Goal: Transaction & Acquisition: Download file/media

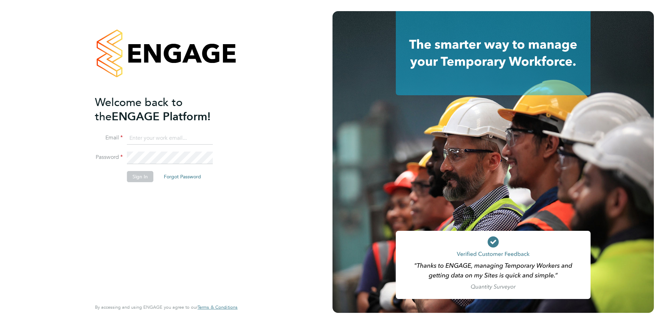
click at [182, 138] on input at bounding box center [170, 138] width 86 height 13
paste input "Louise.d@yellow42.co.uk"
type input "Louise.d@yellow42.co.uk"
click at [139, 175] on button "Sign In" at bounding box center [140, 176] width 26 height 11
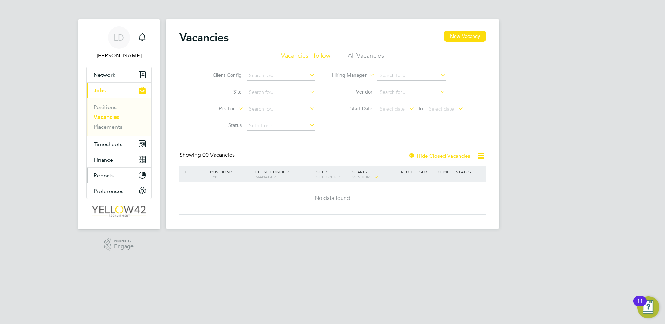
click at [107, 173] on span "Reports" at bounding box center [104, 175] width 20 height 7
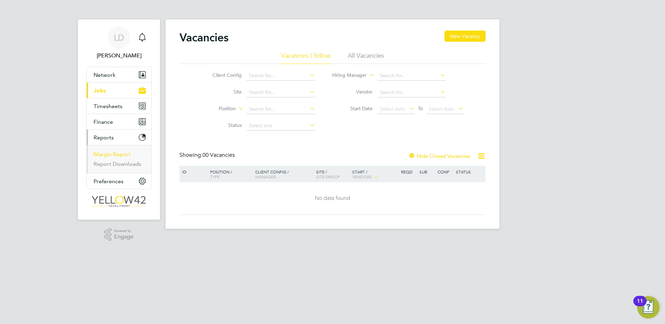
click at [117, 153] on link "Margin Report" at bounding box center [112, 154] width 37 height 7
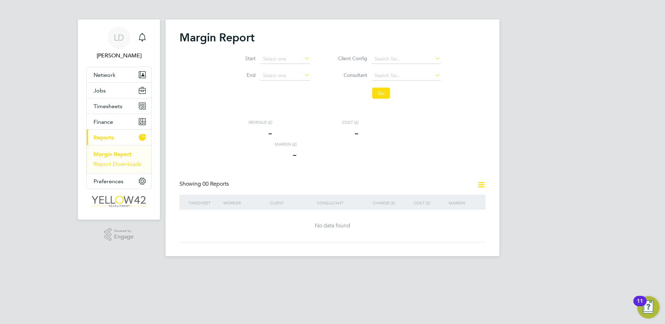
click at [123, 162] on link "Report Downloads" at bounding box center [118, 164] width 48 height 7
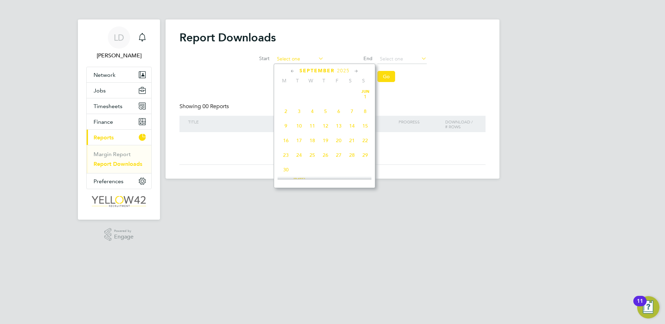
click at [295, 58] on input at bounding box center [298, 59] width 49 height 10
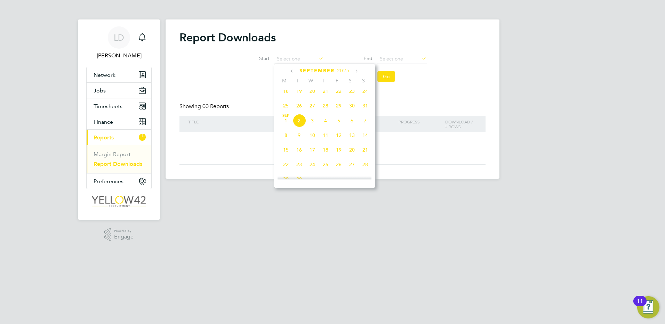
click at [288, 108] on span "25" at bounding box center [285, 105] width 13 height 13
type input "[DATE]"
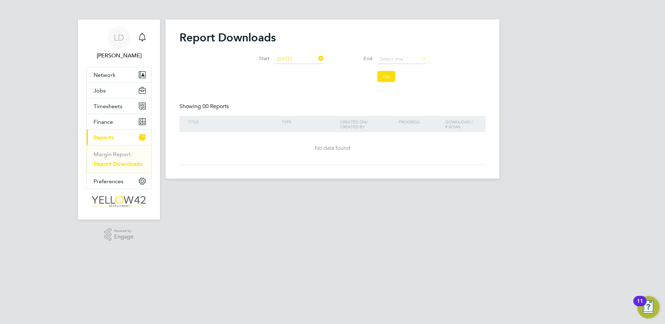
click at [420, 59] on icon at bounding box center [420, 59] width 0 height 10
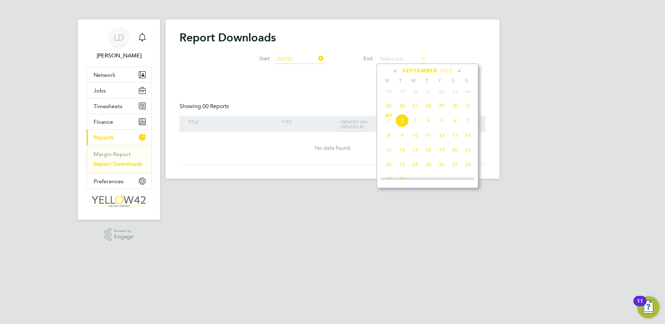
click at [466, 125] on span "7" at bounding box center [468, 120] width 13 height 13
type input "[DATE]"
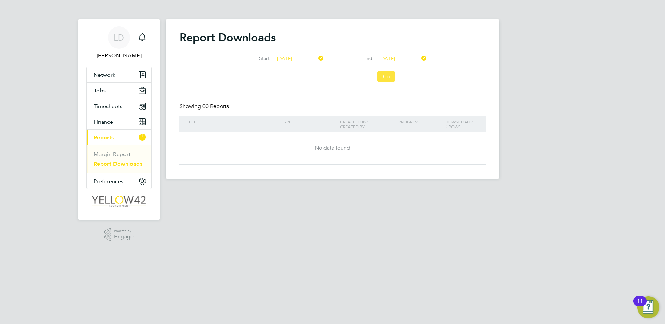
click at [390, 80] on button "Go" at bounding box center [386, 76] width 18 height 11
click at [310, 58] on input "[DATE]" at bounding box center [298, 59] width 49 height 10
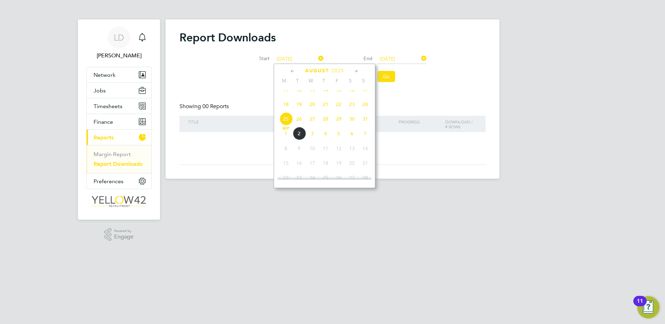
click at [288, 110] on span "18" at bounding box center [285, 104] width 13 height 13
type input "[DATE]"
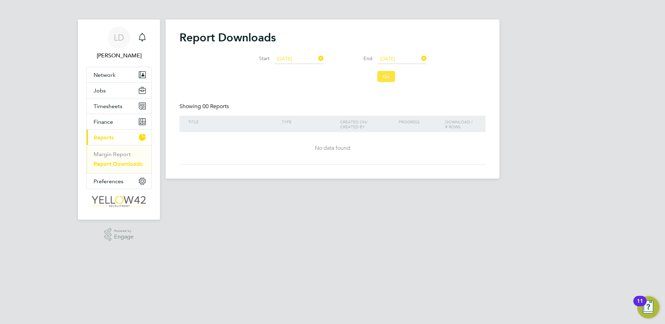
click at [389, 74] on button "Go" at bounding box center [386, 76] width 18 height 11
click at [120, 153] on link "Margin Report" at bounding box center [112, 154] width 37 height 7
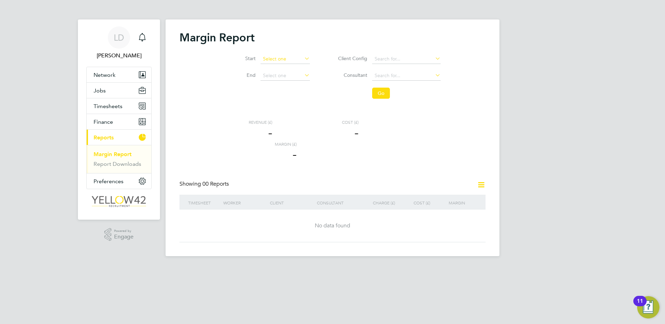
click at [289, 59] on input at bounding box center [285, 59] width 49 height 10
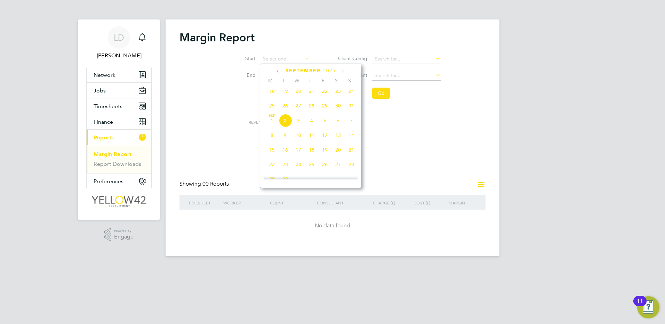
click at [271, 97] on span "18" at bounding box center [271, 91] width 13 height 13
type input "[DATE]"
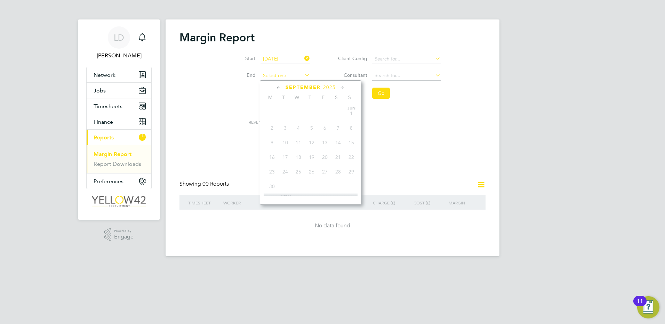
click at [289, 75] on input at bounding box center [285, 76] width 49 height 10
click at [349, 141] on span "7" at bounding box center [351, 137] width 13 height 13
type input "[DATE]"
click at [380, 92] on button "Go" at bounding box center [381, 93] width 18 height 11
click at [113, 108] on span "Timesheets" at bounding box center [108, 106] width 29 height 7
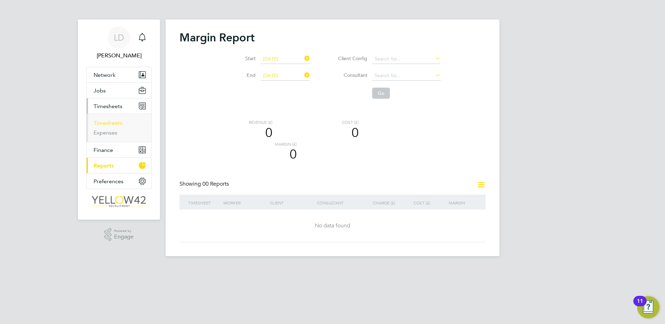
click at [114, 124] on link "Timesheets" at bounding box center [108, 123] width 29 height 7
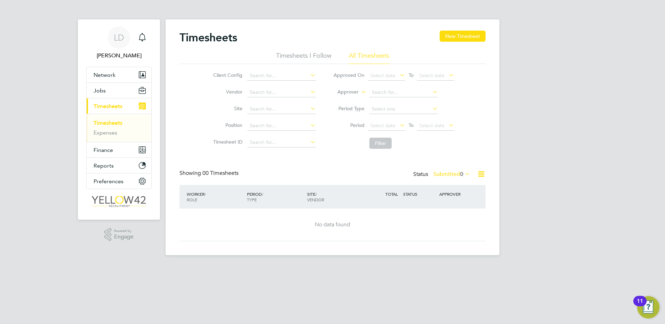
click at [310, 56] on li "Timesheets I Follow" at bounding box center [303, 57] width 55 height 13
click at [367, 55] on li "All Timesheets" at bounding box center [369, 57] width 40 height 13
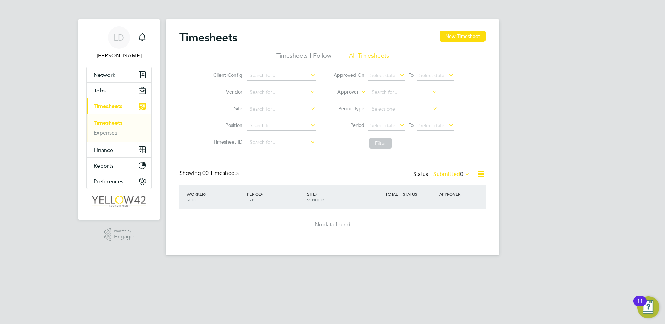
click at [103, 101] on button "Current page: Timesheets" at bounding box center [119, 105] width 65 height 15
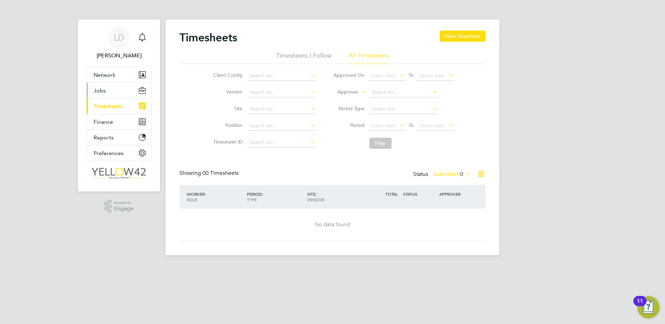
click at [109, 95] on button "Jobs" at bounding box center [119, 90] width 65 height 15
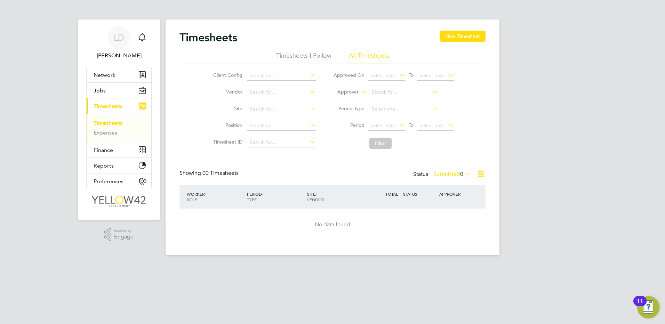
click at [312, 53] on li "Timesheets I Follow" at bounding box center [303, 57] width 55 height 13
click at [358, 55] on li "All Timesheets" at bounding box center [369, 57] width 40 height 13
click at [364, 58] on li "All Timesheets" at bounding box center [369, 57] width 40 height 13
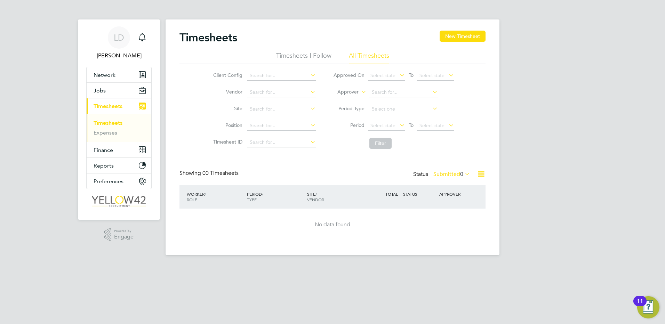
click at [295, 191] on div "PERIOD / TYPE" at bounding box center [275, 197] width 60 height 18
click at [102, 150] on span "Finance" at bounding box center [103, 150] width 19 height 7
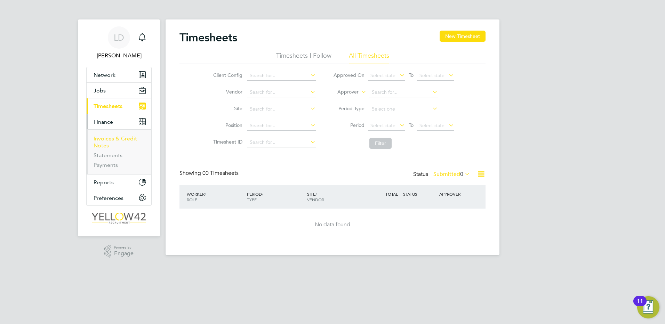
click at [122, 139] on link "Invoices & Credit Notes" at bounding box center [115, 142] width 43 height 14
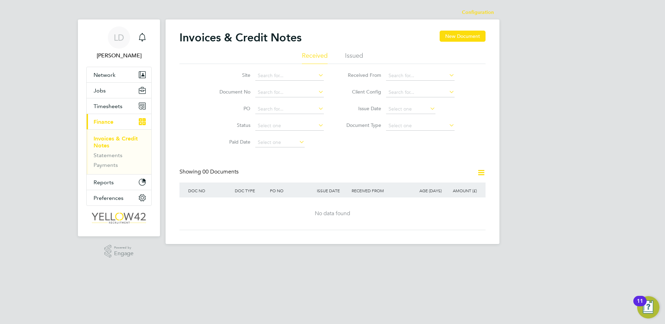
click at [350, 54] on li "Issued" at bounding box center [354, 57] width 18 height 13
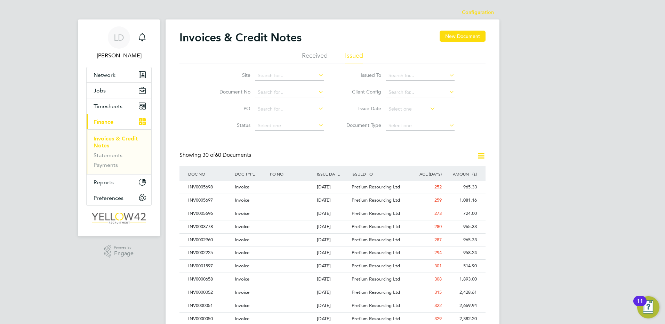
click at [314, 60] on li "Received" at bounding box center [315, 57] width 26 height 13
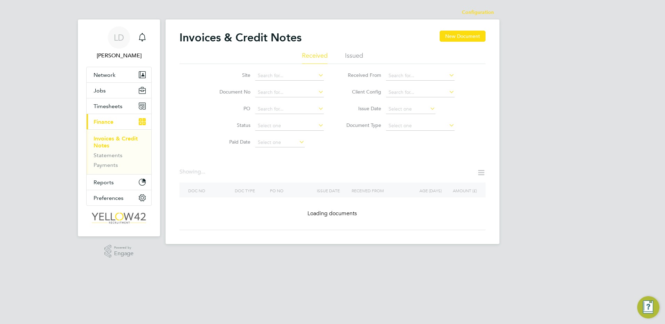
click at [125, 157] on li "Statements" at bounding box center [120, 157] width 52 height 10
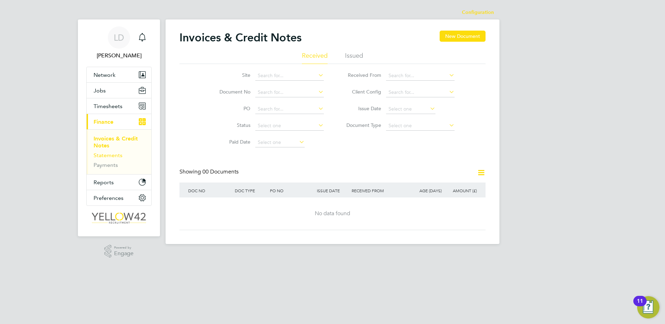
click at [121, 155] on link "Statements" at bounding box center [108, 155] width 29 height 7
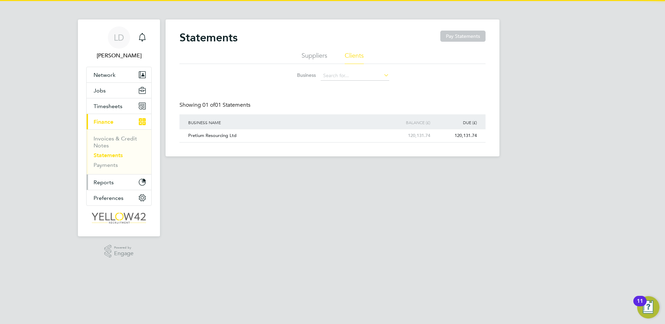
click at [108, 184] on span "Reports" at bounding box center [104, 182] width 20 height 7
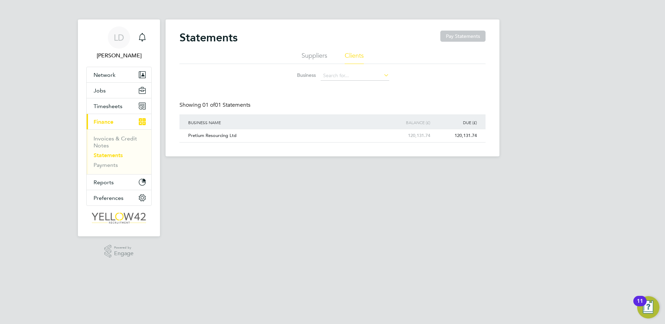
click at [312, 56] on li "Suppliers" at bounding box center [315, 57] width 26 height 13
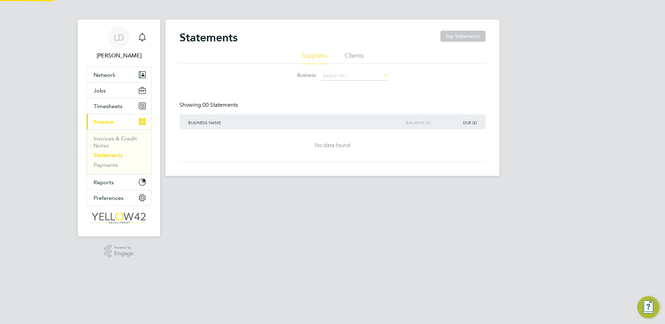
click at [315, 55] on li "Suppliers" at bounding box center [315, 57] width 26 height 13
click at [340, 78] on input at bounding box center [355, 76] width 69 height 10
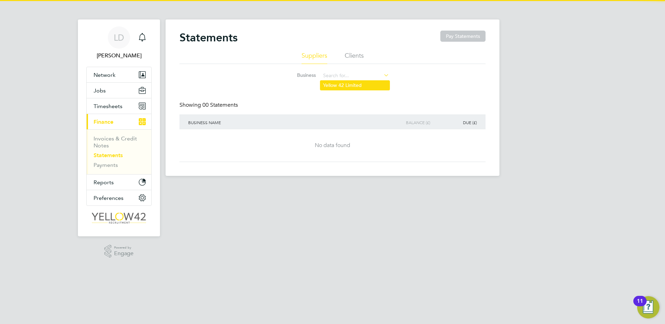
click at [353, 86] on li "Yellow 42 Limited" at bounding box center [354, 85] width 69 height 9
type input "Yellow 42 Limited"
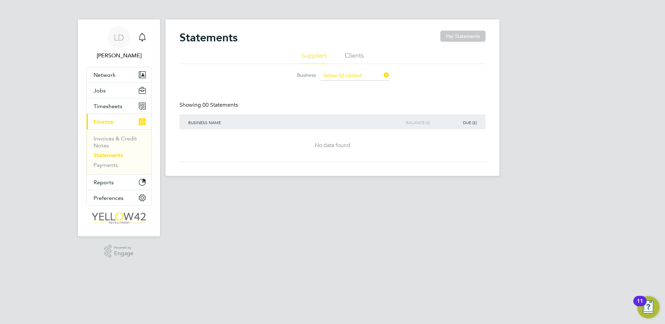
click at [349, 55] on li "Clients" at bounding box center [354, 57] width 19 height 13
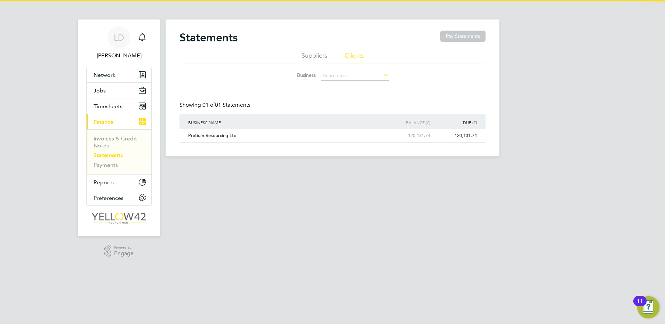
click at [330, 55] on ul "Suppliers Clients" at bounding box center [332, 57] width 306 height 13
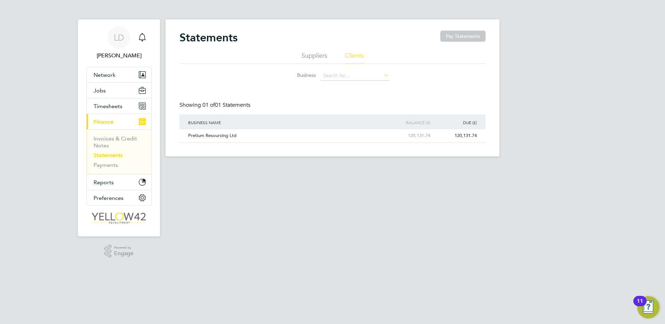
click at [321, 57] on li "Suppliers" at bounding box center [315, 57] width 26 height 13
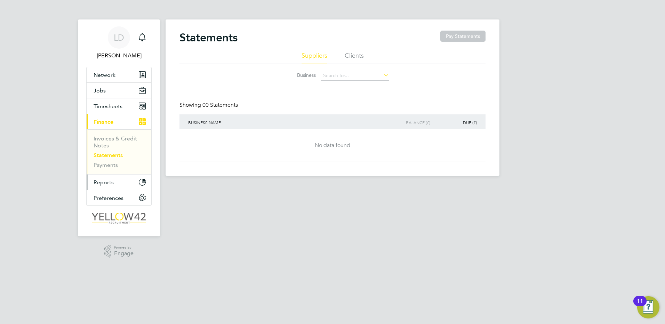
click at [118, 184] on button "Reports" at bounding box center [119, 182] width 65 height 15
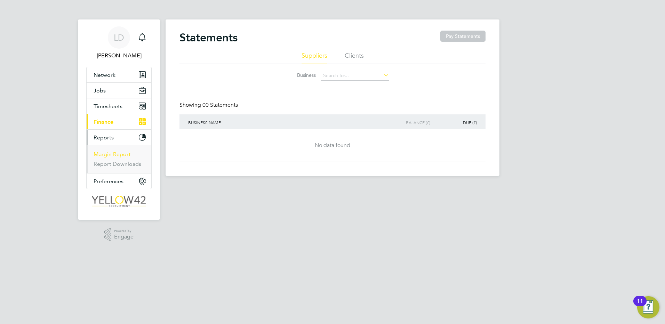
click at [115, 153] on link "Margin Report" at bounding box center [112, 154] width 37 height 7
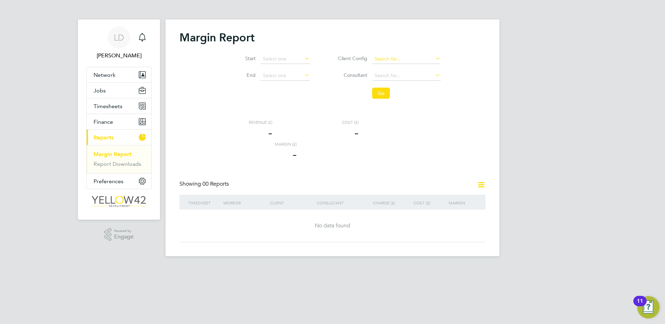
click at [390, 60] on input at bounding box center [406, 59] width 69 height 10
click at [392, 67] on li "Aramark Limited" at bounding box center [406, 68] width 69 height 9
type input "Aramark Limited"
click at [387, 90] on button "Go" at bounding box center [381, 93] width 18 height 11
click at [303, 58] on icon at bounding box center [303, 59] width 0 height 10
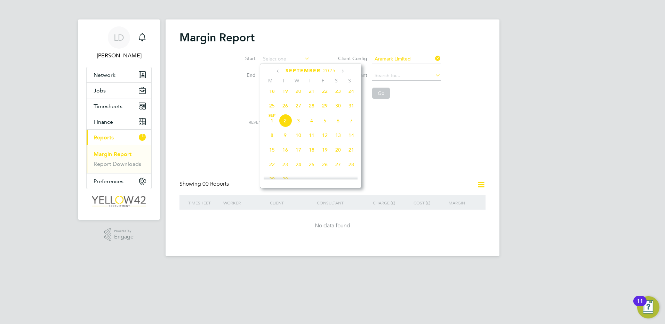
click at [303, 56] on icon at bounding box center [303, 59] width 0 height 10
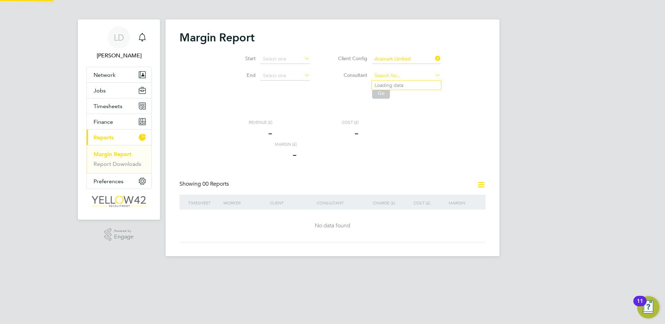
click at [375, 75] on input at bounding box center [406, 76] width 69 height 10
click at [384, 75] on input at bounding box center [406, 76] width 69 height 10
click at [125, 162] on link "Report Downloads" at bounding box center [118, 164] width 48 height 7
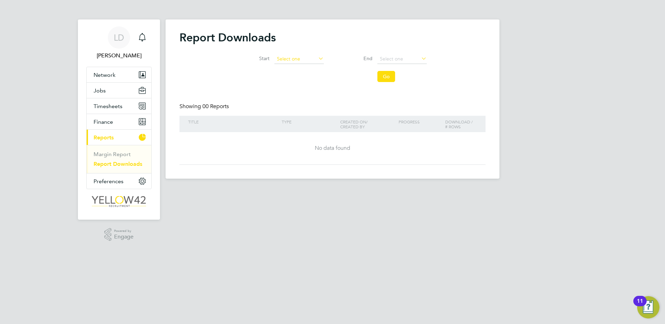
click at [313, 58] on input at bounding box center [298, 59] width 49 height 10
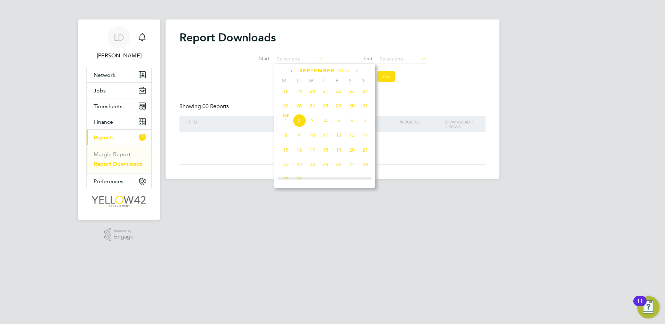
click at [287, 94] on span "18" at bounding box center [285, 91] width 13 height 13
type input "[DATE]"
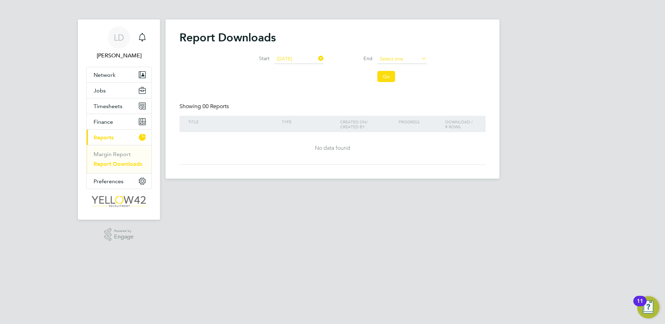
click at [398, 56] on input at bounding box center [401, 59] width 49 height 10
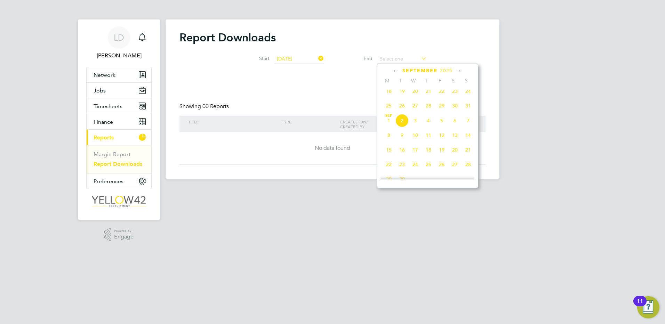
click at [469, 142] on span "14" at bounding box center [468, 135] width 13 height 13
type input "[DATE]"
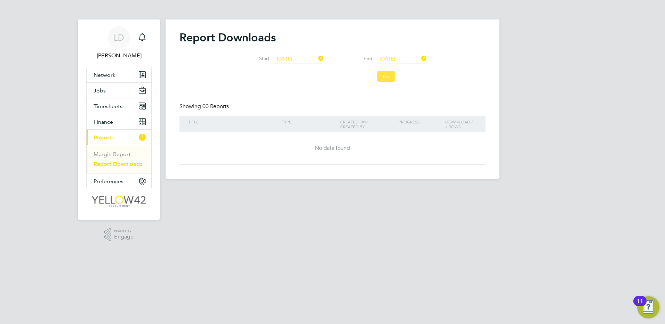
click at [394, 77] on button "Go" at bounding box center [386, 76] width 18 height 11
click at [317, 57] on icon at bounding box center [317, 59] width 0 height 10
click at [420, 56] on icon at bounding box center [420, 59] width 0 height 10
click at [113, 73] on span "Network" at bounding box center [105, 75] width 22 height 7
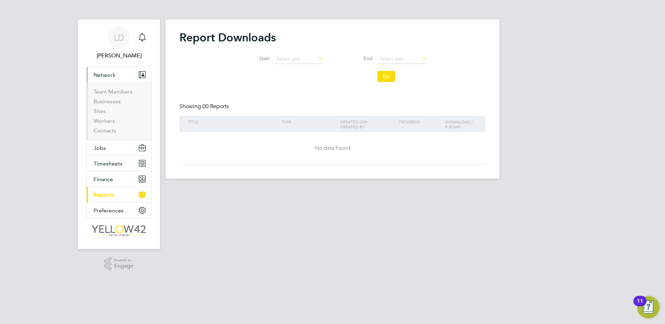
click at [111, 79] on button "Network" at bounding box center [119, 74] width 65 height 15
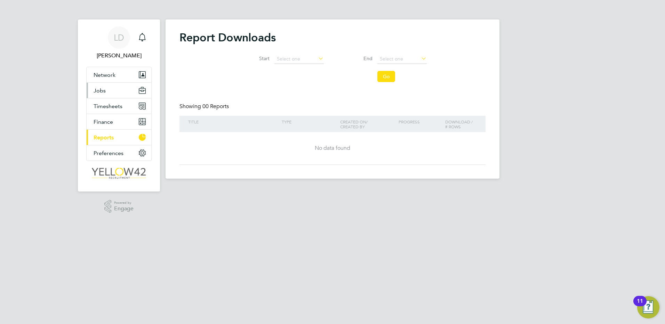
click at [108, 94] on button "Jobs" at bounding box center [119, 90] width 65 height 15
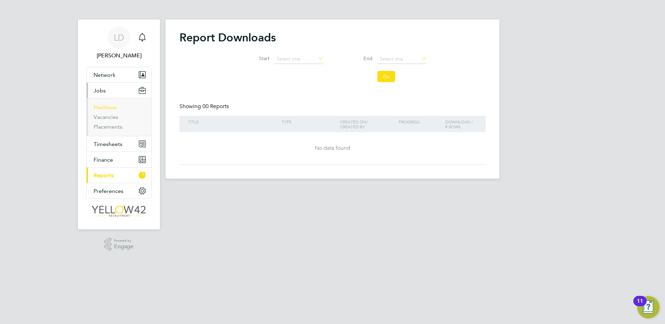
click at [113, 104] on link "Positions" at bounding box center [105, 107] width 23 height 7
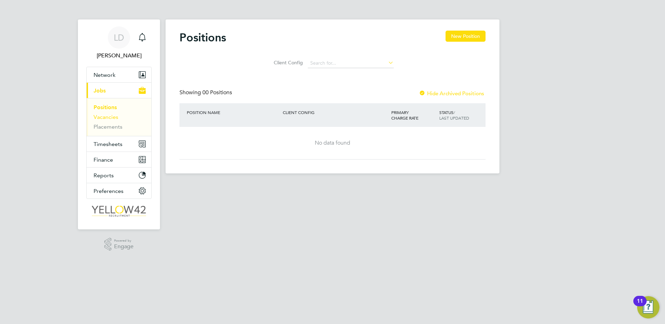
click at [114, 117] on link "Vacancies" at bounding box center [106, 117] width 25 height 7
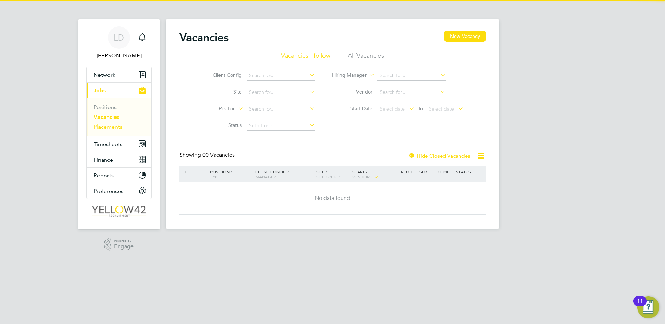
click at [115, 126] on link "Placements" at bounding box center [108, 126] width 29 height 7
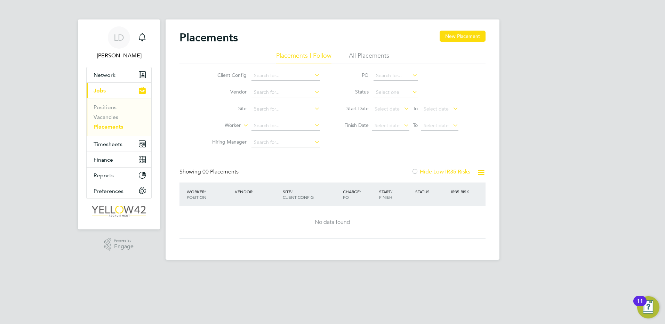
click at [116, 109] on li "Positions" at bounding box center [120, 109] width 52 height 10
click at [114, 107] on link "Positions" at bounding box center [105, 107] width 23 height 7
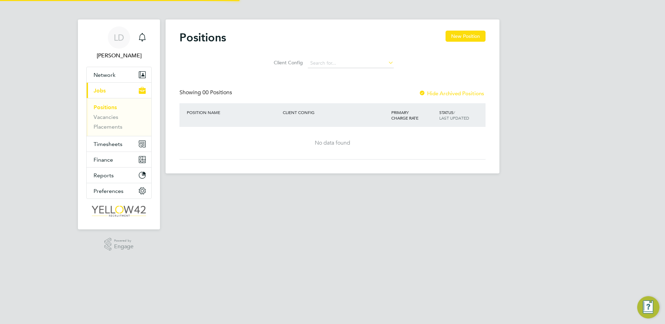
click at [113, 95] on button "Current page: Jobs" at bounding box center [119, 90] width 65 height 15
click at [111, 120] on li "Vacancies" at bounding box center [120, 119] width 52 height 10
click at [111, 119] on link "Vacancies" at bounding box center [106, 117] width 25 height 7
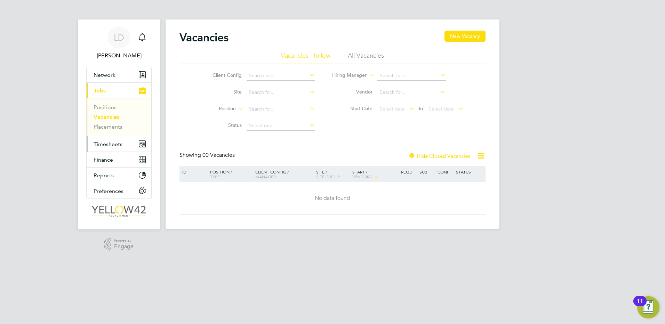
click at [117, 143] on span "Timesheets" at bounding box center [108, 144] width 29 height 7
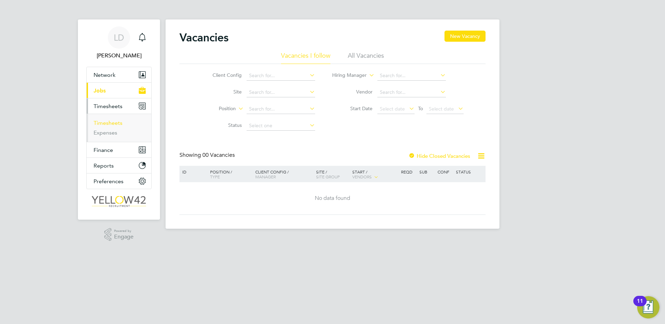
click at [110, 122] on link "Timesheets" at bounding box center [108, 123] width 29 height 7
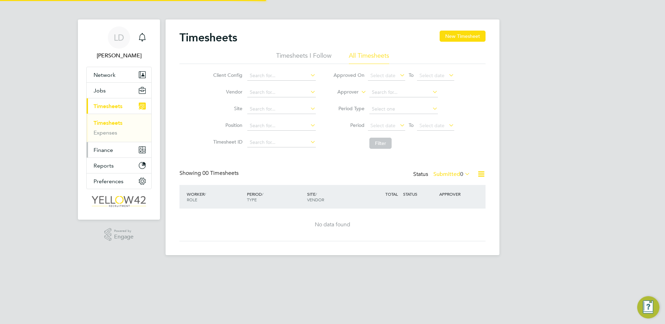
click at [114, 148] on button "Finance" at bounding box center [119, 149] width 65 height 15
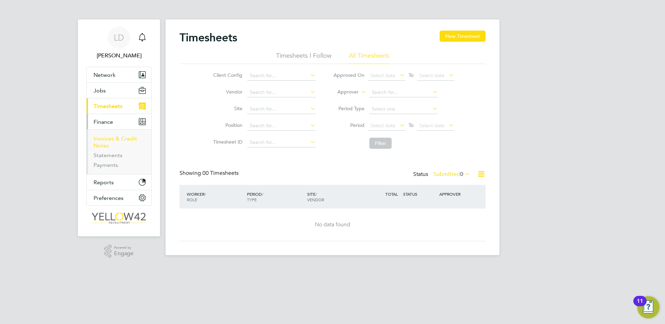
click at [109, 137] on link "Invoices & Credit Notes" at bounding box center [115, 142] width 43 height 14
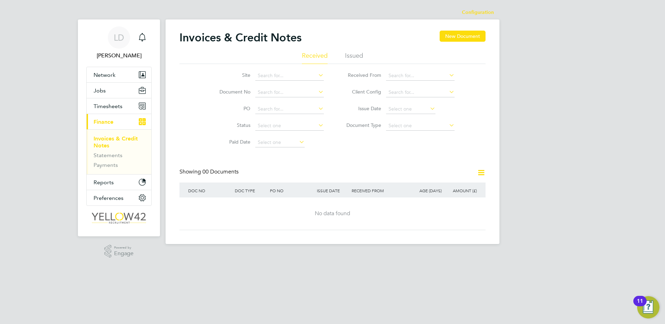
click at [352, 53] on li "Issued" at bounding box center [354, 57] width 18 height 13
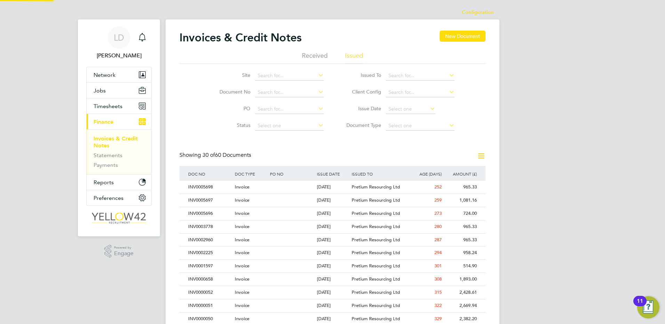
scroll to position [13, 59]
click at [478, 158] on icon at bounding box center [481, 156] width 9 height 9
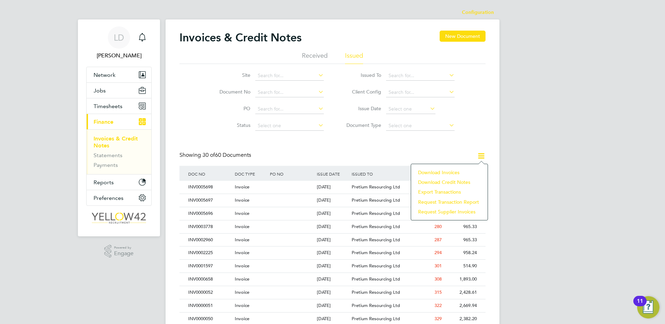
click at [456, 173] on li "Download invoices" at bounding box center [450, 173] width 70 height 10
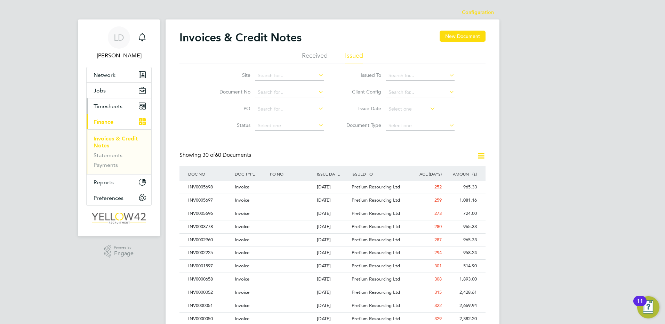
click at [116, 104] on span "Timesheets" at bounding box center [108, 106] width 29 height 7
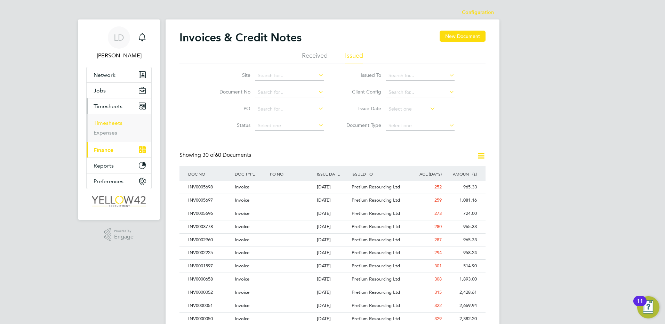
click at [109, 125] on link "Timesheets" at bounding box center [108, 123] width 29 height 7
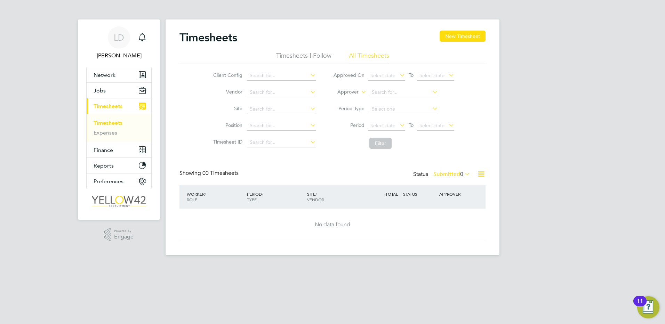
click at [449, 174] on label "Submitted 0" at bounding box center [451, 174] width 37 height 7
click at [453, 185] on li "All" at bounding box center [445, 187] width 32 height 10
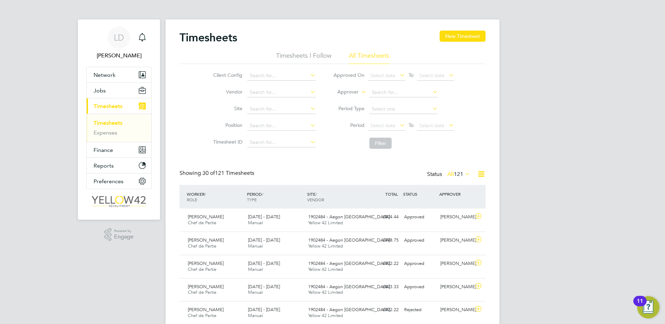
click at [484, 173] on icon at bounding box center [481, 174] width 9 height 9
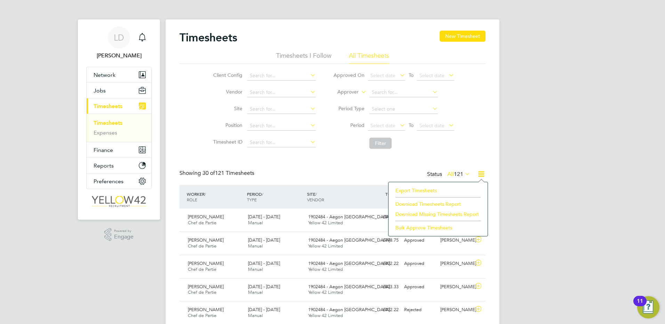
click at [421, 205] on li "Download Timesheets Report" at bounding box center [438, 204] width 92 height 10
